Goal: Task Accomplishment & Management: Use online tool/utility

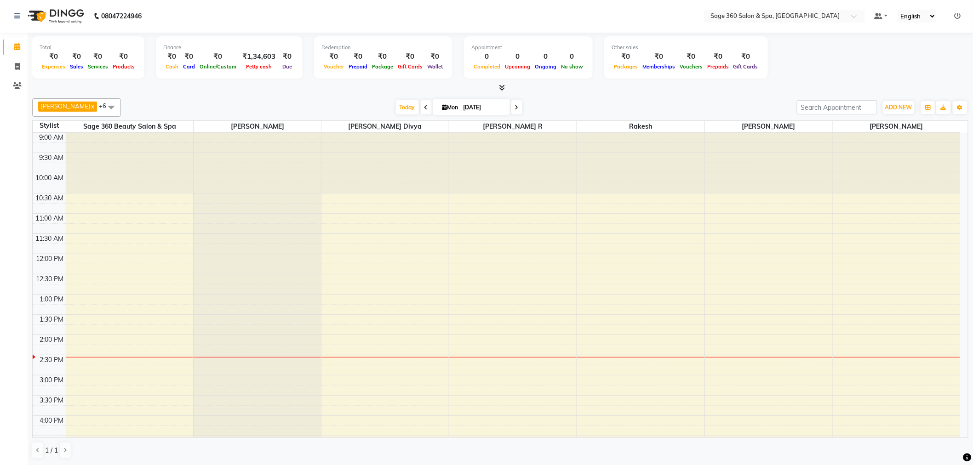
click at [511, 108] on span at bounding box center [516, 107] width 11 height 14
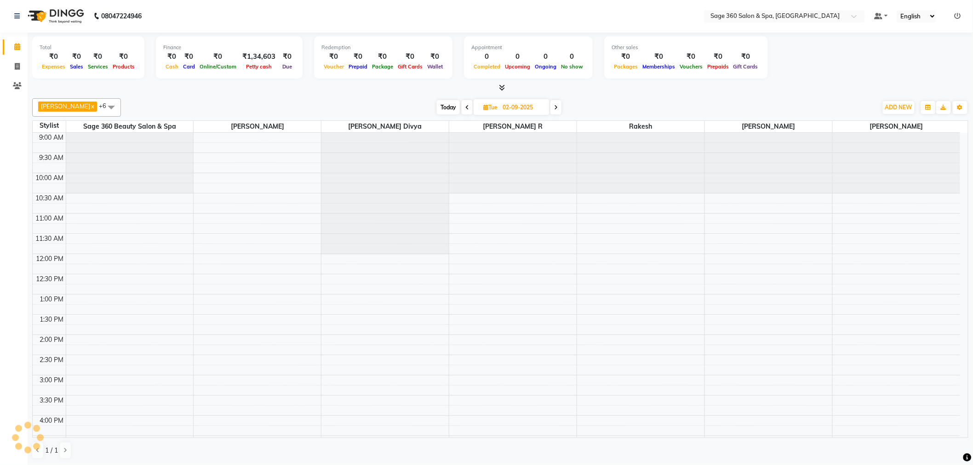
scroll to position [204, 0]
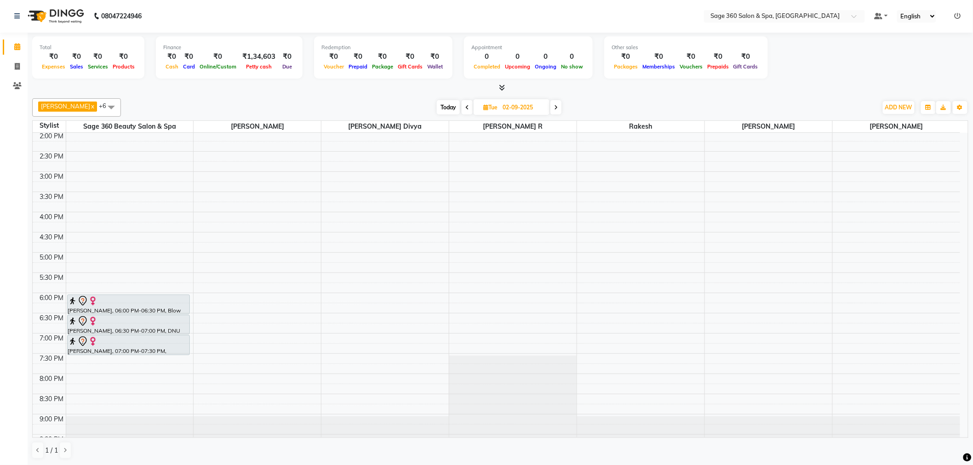
click at [462, 111] on span at bounding box center [467, 107] width 11 height 14
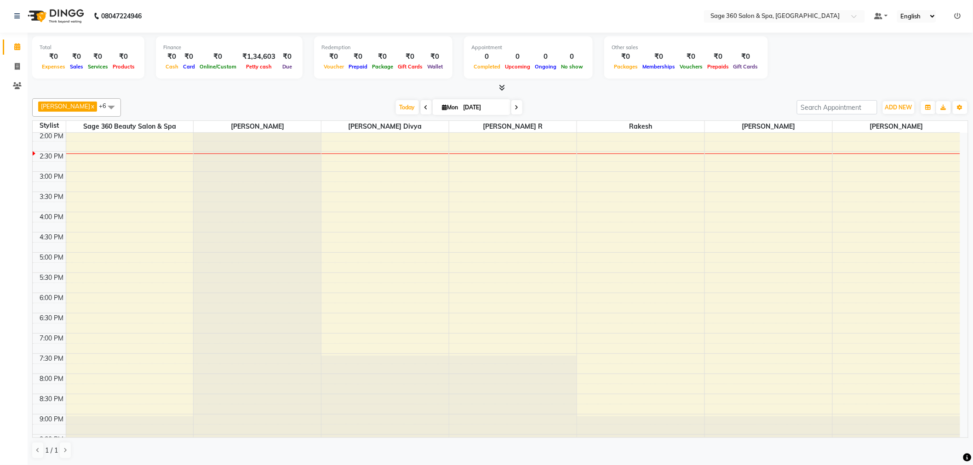
click at [425, 109] on icon at bounding box center [427, 108] width 4 height 6
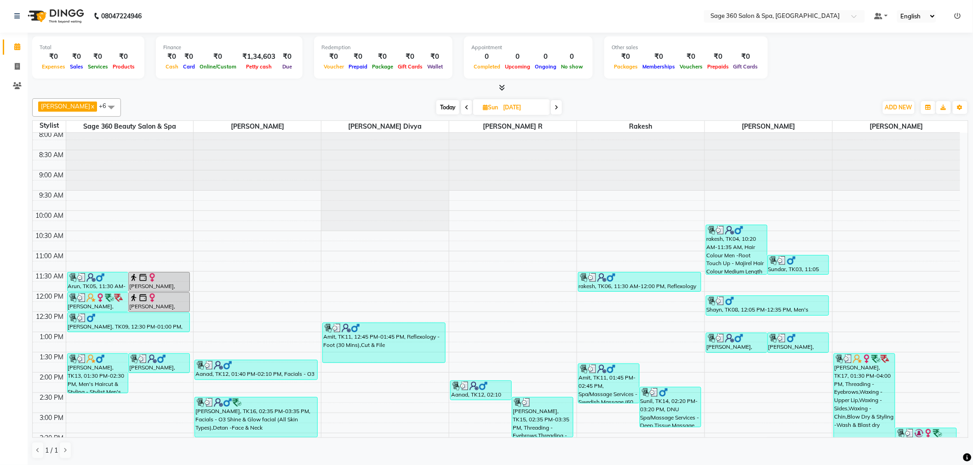
scroll to position [0, 0]
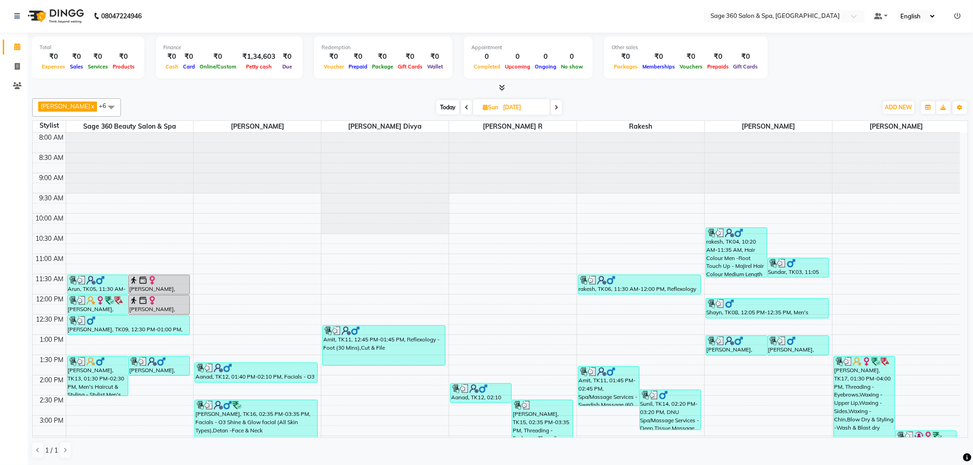
click at [555, 106] on icon at bounding box center [557, 108] width 4 height 6
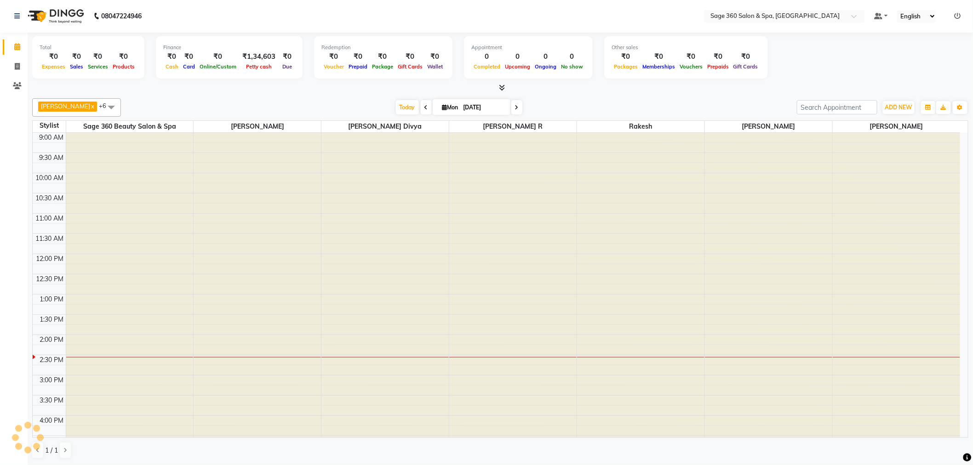
scroll to position [204, 0]
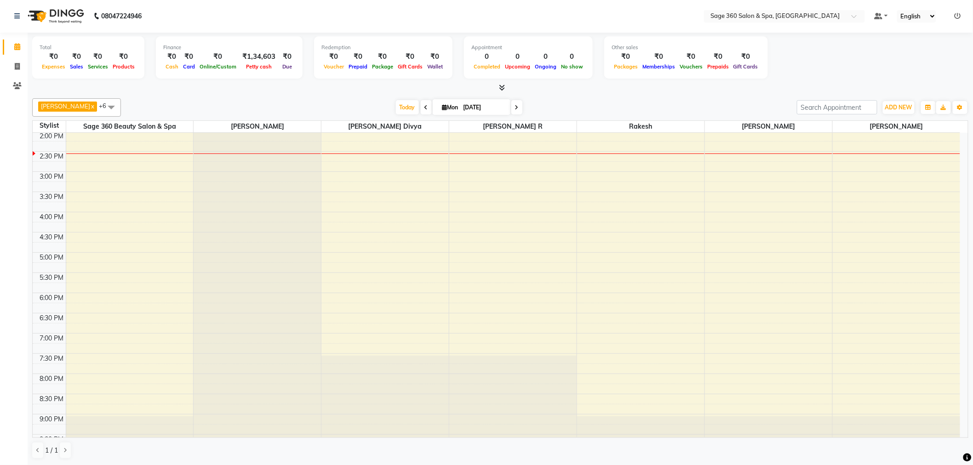
click at [511, 108] on span at bounding box center [516, 107] width 11 height 14
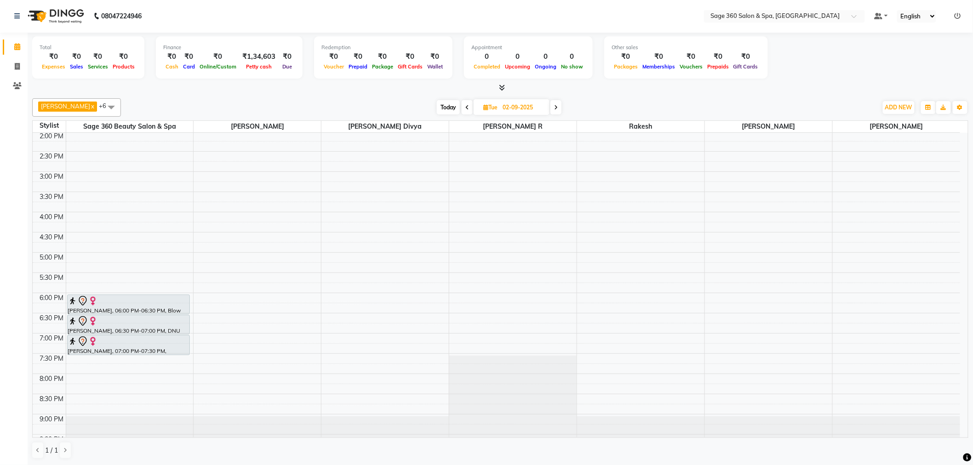
click at [551, 102] on span at bounding box center [556, 107] width 11 height 14
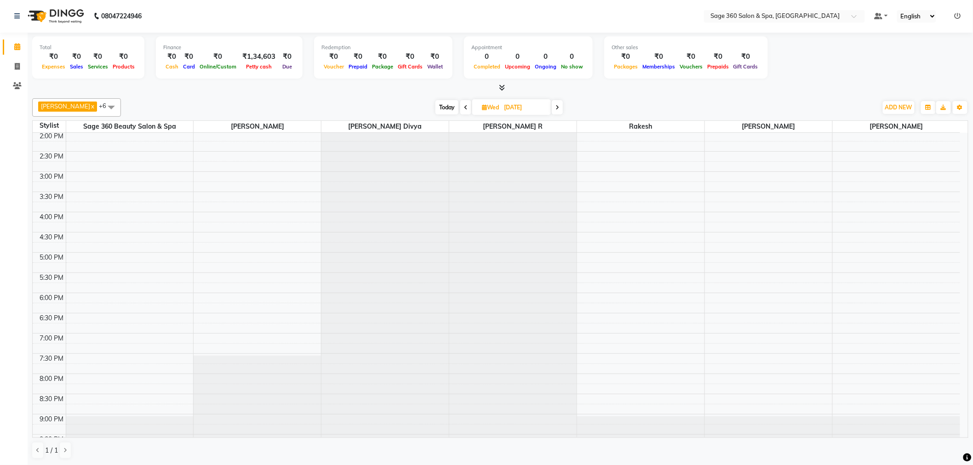
click at [464, 108] on icon at bounding box center [466, 108] width 4 height 6
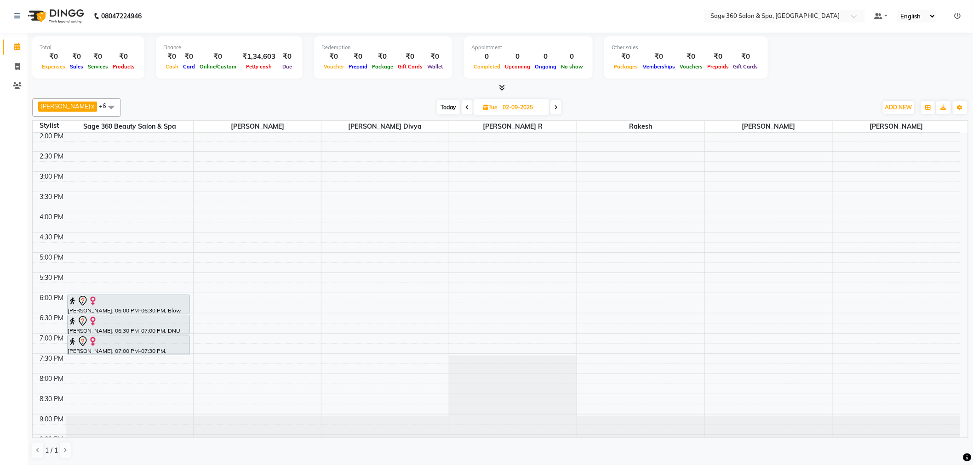
click at [551, 104] on span at bounding box center [556, 107] width 11 height 14
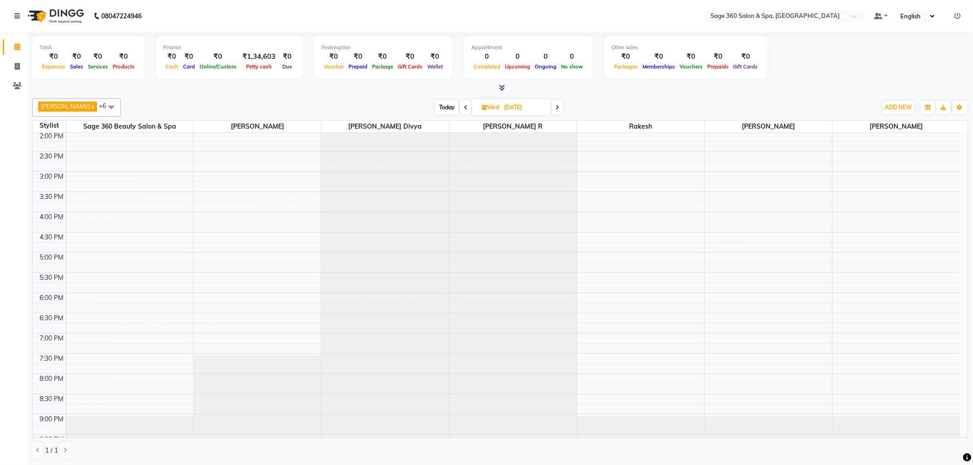
click at [556, 105] on icon at bounding box center [558, 108] width 4 height 6
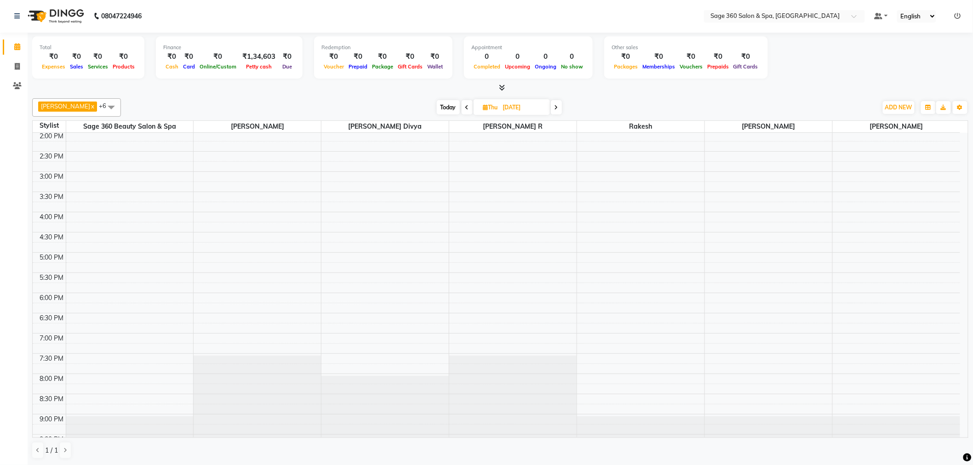
click at [551, 104] on span at bounding box center [556, 107] width 11 height 14
click at [463, 103] on span at bounding box center [468, 107] width 11 height 14
click at [462, 103] on span at bounding box center [467, 107] width 11 height 14
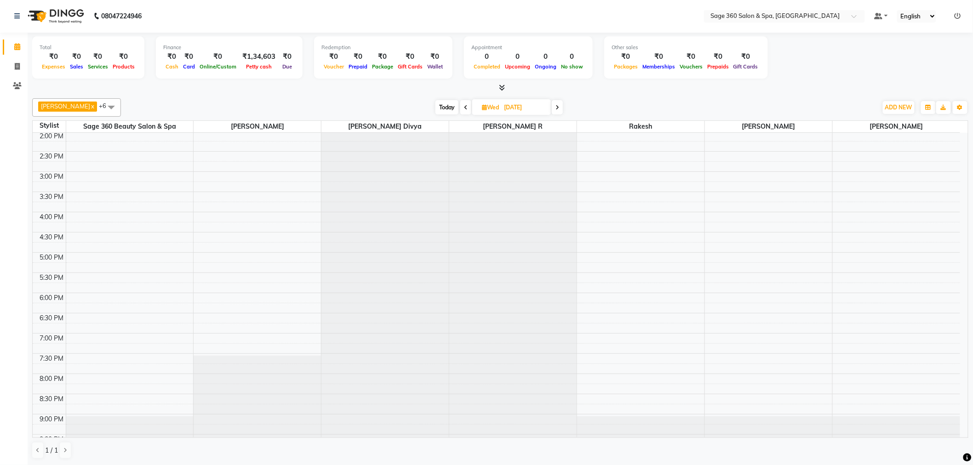
click at [460, 103] on span at bounding box center [465, 107] width 11 height 14
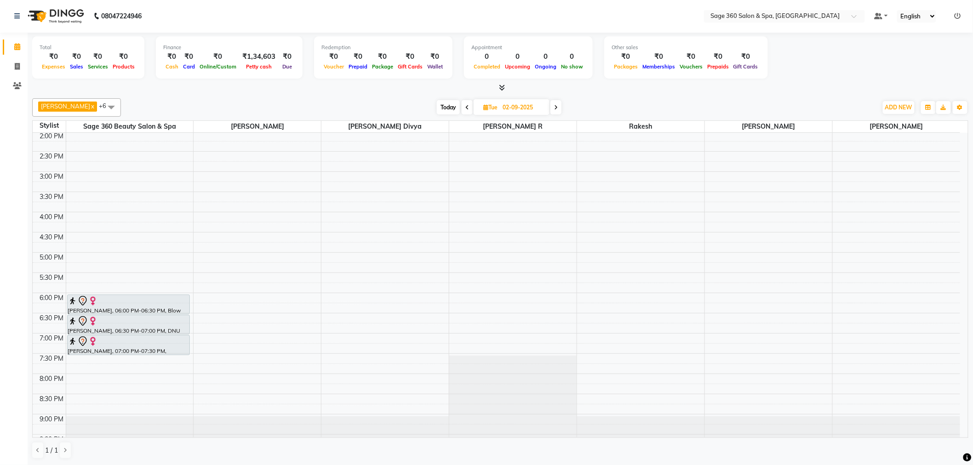
click at [102, 105] on span at bounding box center [111, 106] width 18 height 17
click at [160, 92] on div at bounding box center [500, 89] width 937 height 10
click at [465, 107] on icon at bounding box center [467, 108] width 4 height 6
type input "[DATE]"
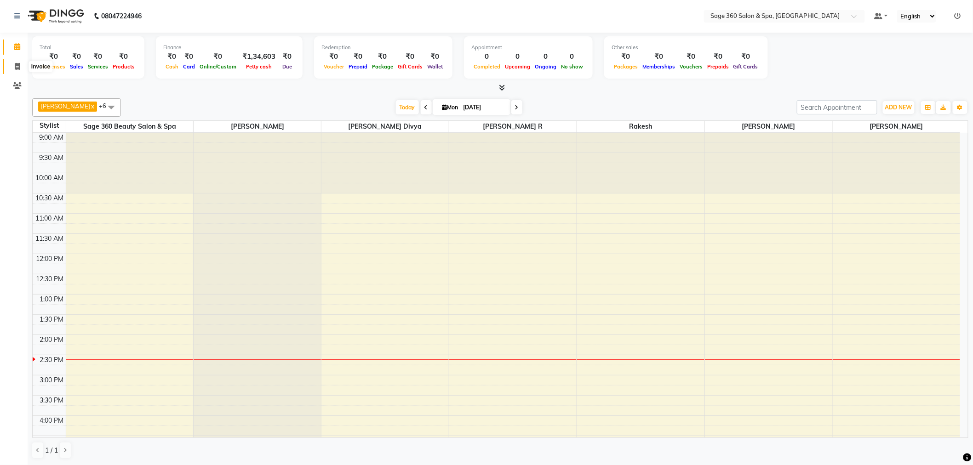
click at [15, 66] on icon at bounding box center [17, 66] width 5 height 7
select select "7678"
select select "service"
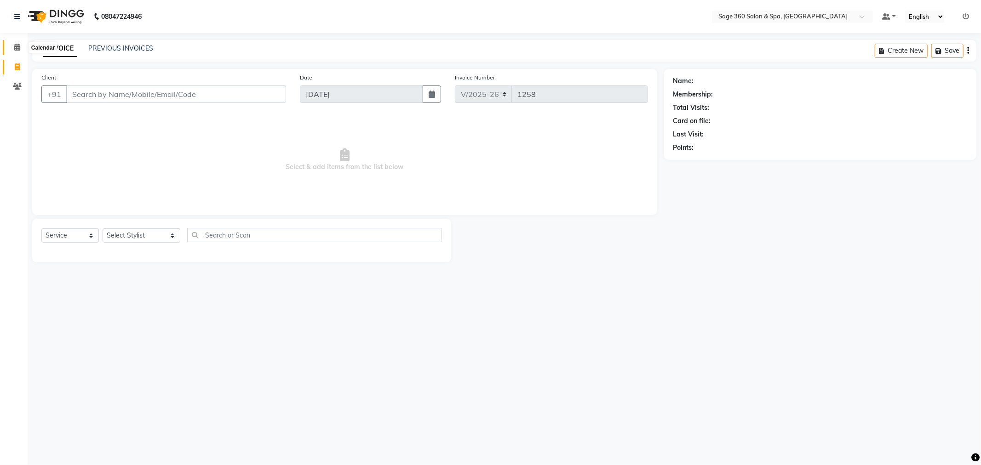
click at [17, 47] on icon at bounding box center [17, 47] width 6 height 7
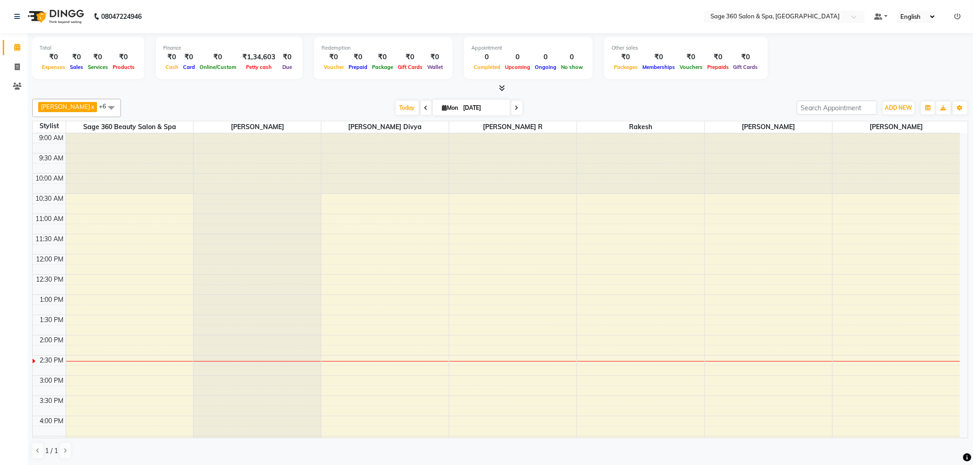
click at [425, 105] on icon at bounding box center [427, 108] width 4 height 6
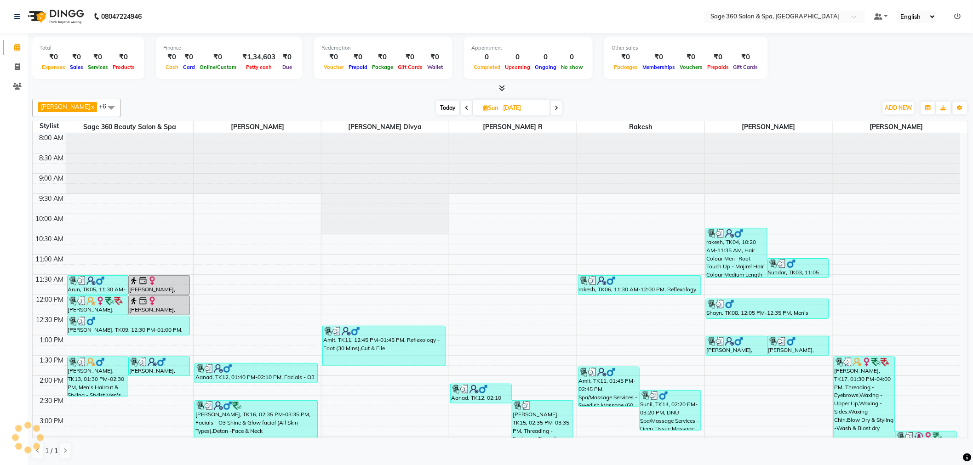
scroll to position [244, 0]
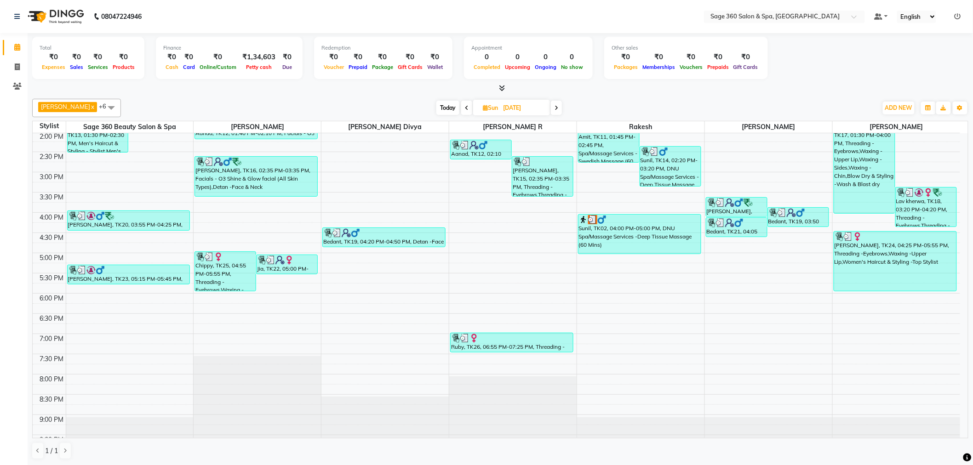
click at [555, 109] on icon at bounding box center [557, 108] width 4 height 6
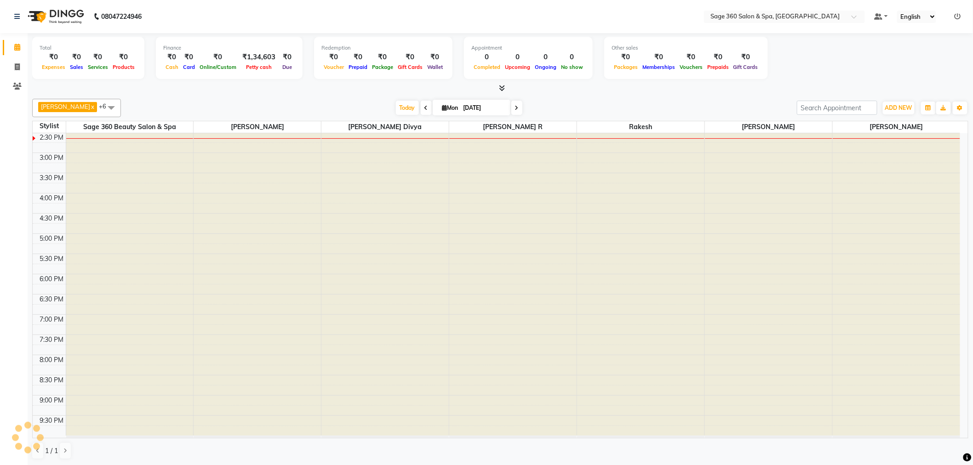
scroll to position [204, 0]
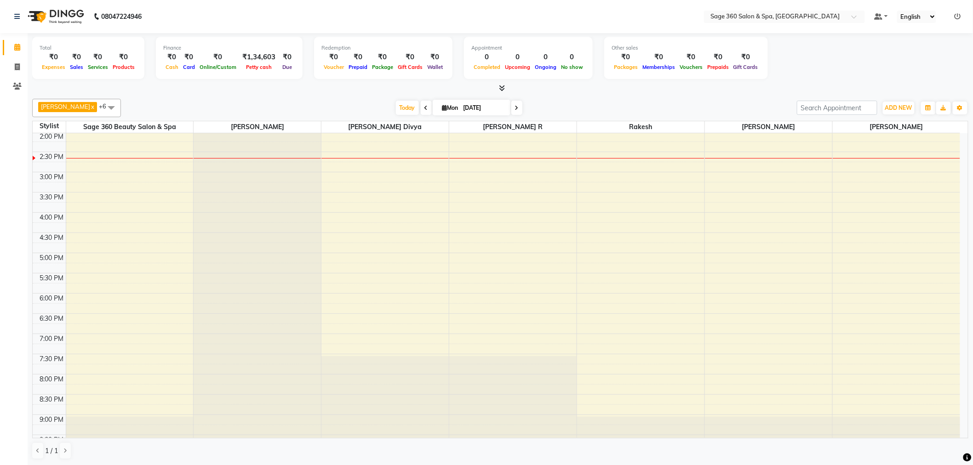
click at [421, 113] on span at bounding box center [426, 108] width 11 height 14
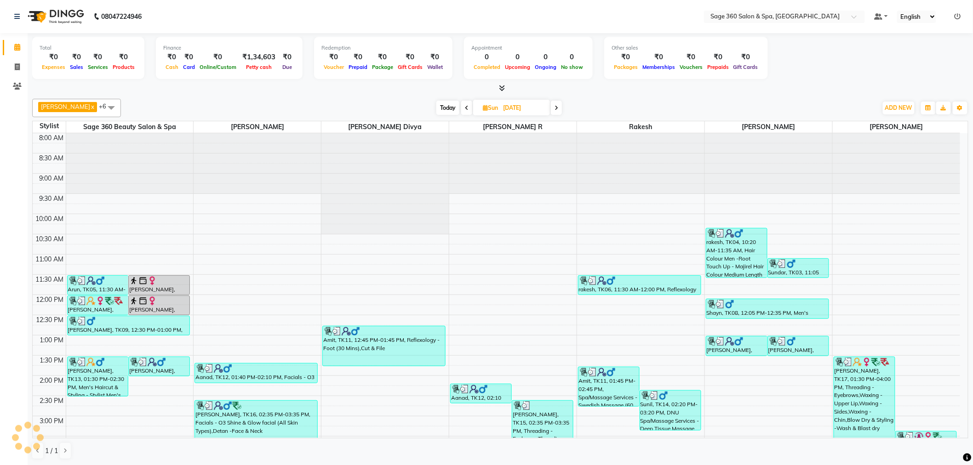
scroll to position [244, 0]
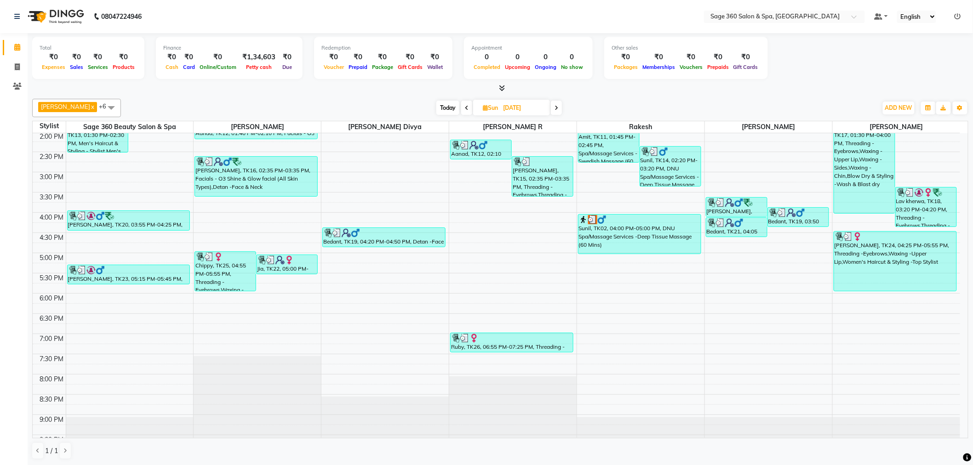
click at [554, 108] on div "[DATE] [DATE]" at bounding box center [499, 108] width 747 height 14
click at [551, 108] on span at bounding box center [556, 108] width 11 height 14
type input "[DATE]"
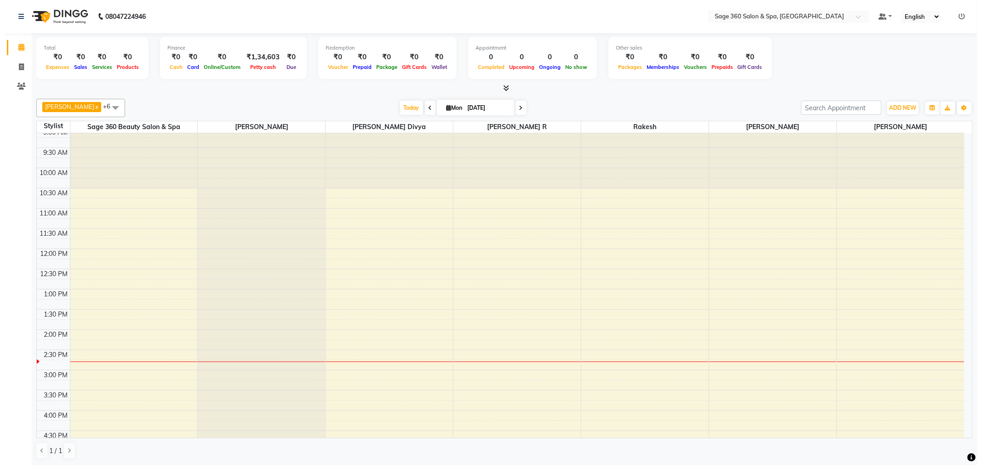
scroll to position [0, 0]
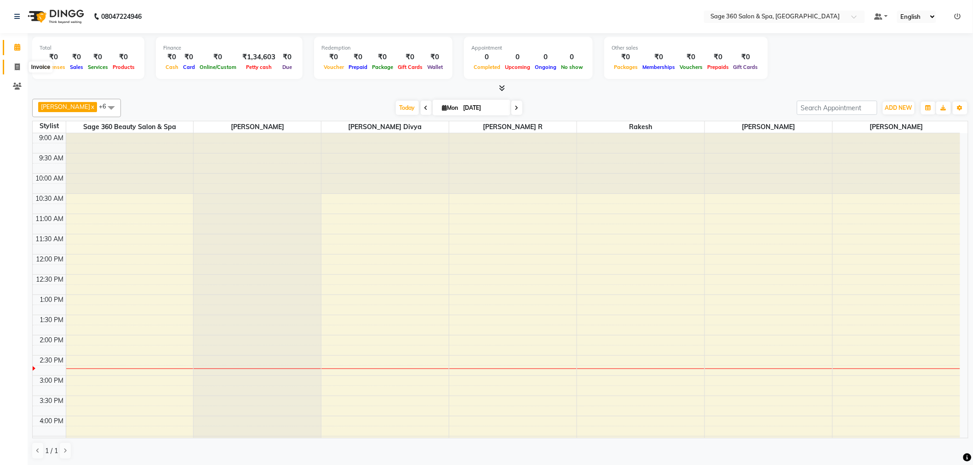
click at [12, 64] on span at bounding box center [17, 67] width 16 height 11
select select "service"
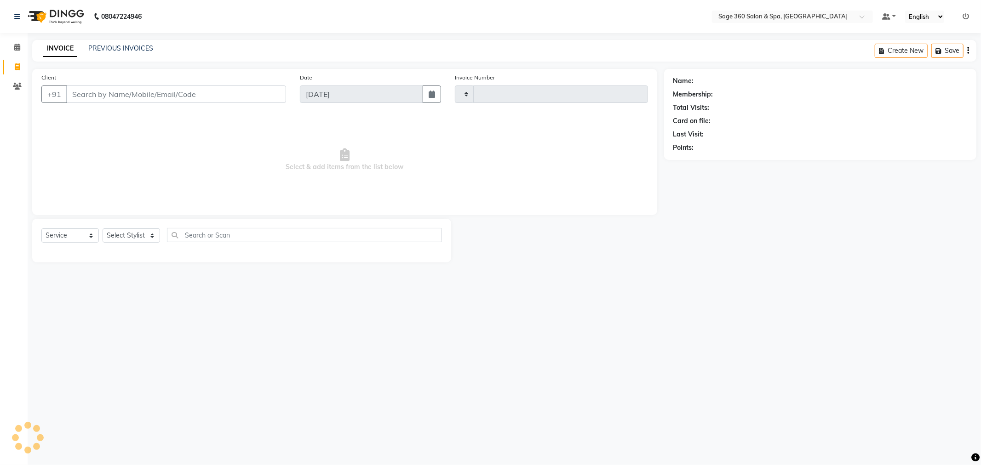
type input "1258"
select select "7678"
click at [152, 234] on select "Select Stylist [PERSON_NAME] [PERSON_NAME] [PERSON_NAME] [PERSON_NAME] [PERSON_…" at bounding box center [142, 236] width 78 height 14
click at [286, 351] on div "08047224946 Select Location × Sage 360 Salon & Spa, Hadosiddapura Default Panel…" at bounding box center [490, 232] width 981 height 465
